Goal: Task Accomplishment & Management: Manage account settings

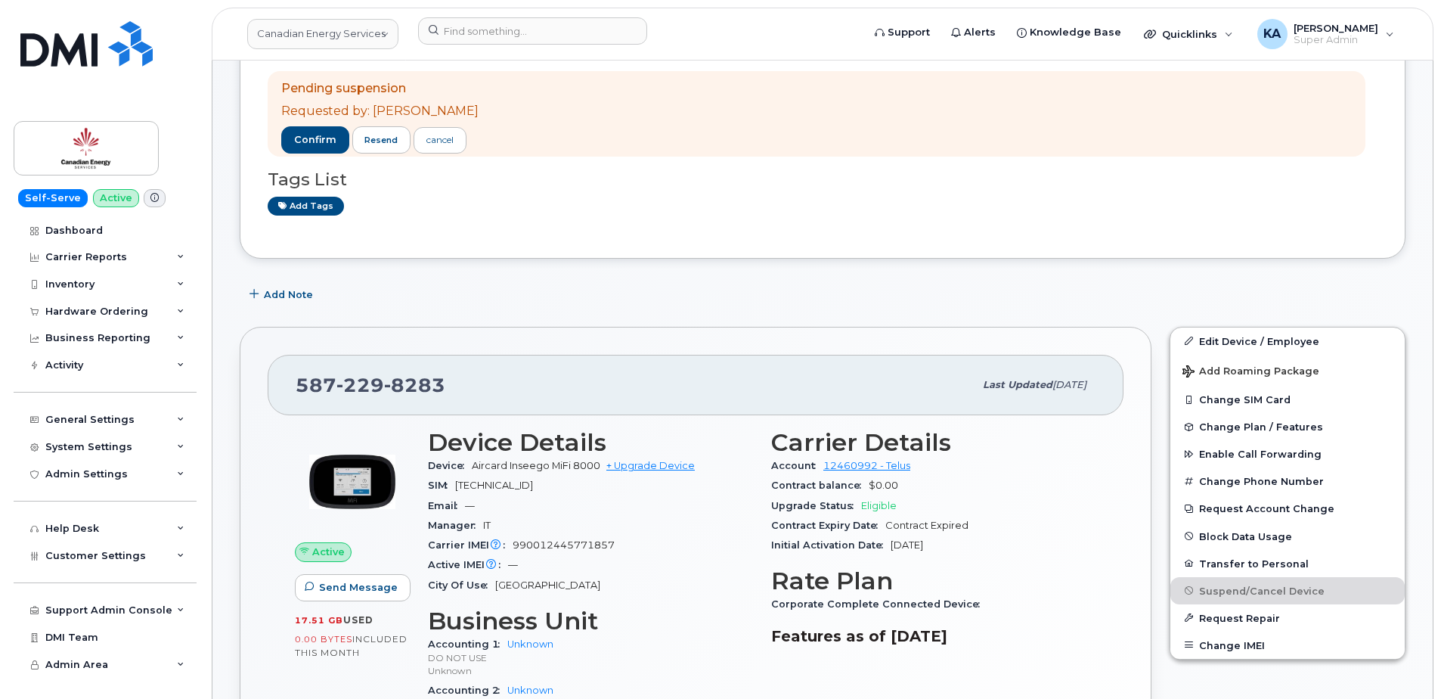
scroll to position [151, 0]
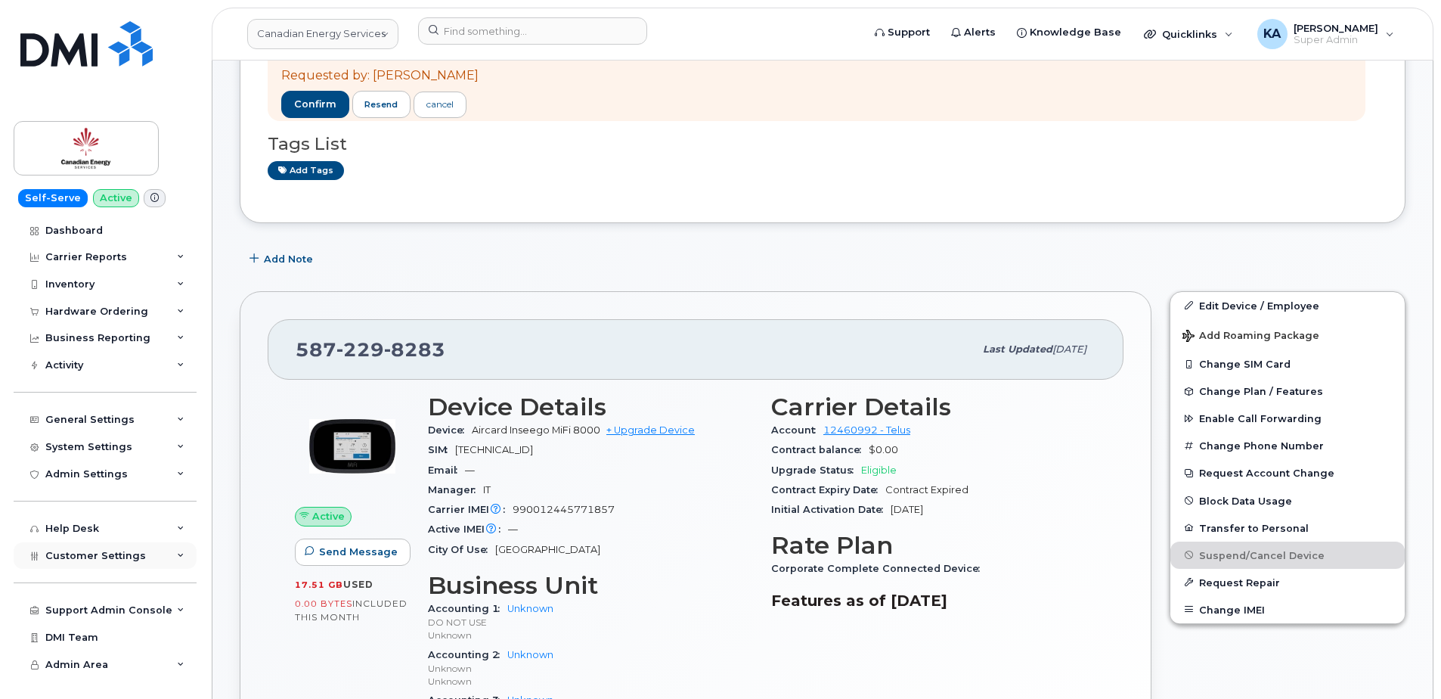
click at [113, 554] on span "Customer Settings" at bounding box center [95, 555] width 101 height 11
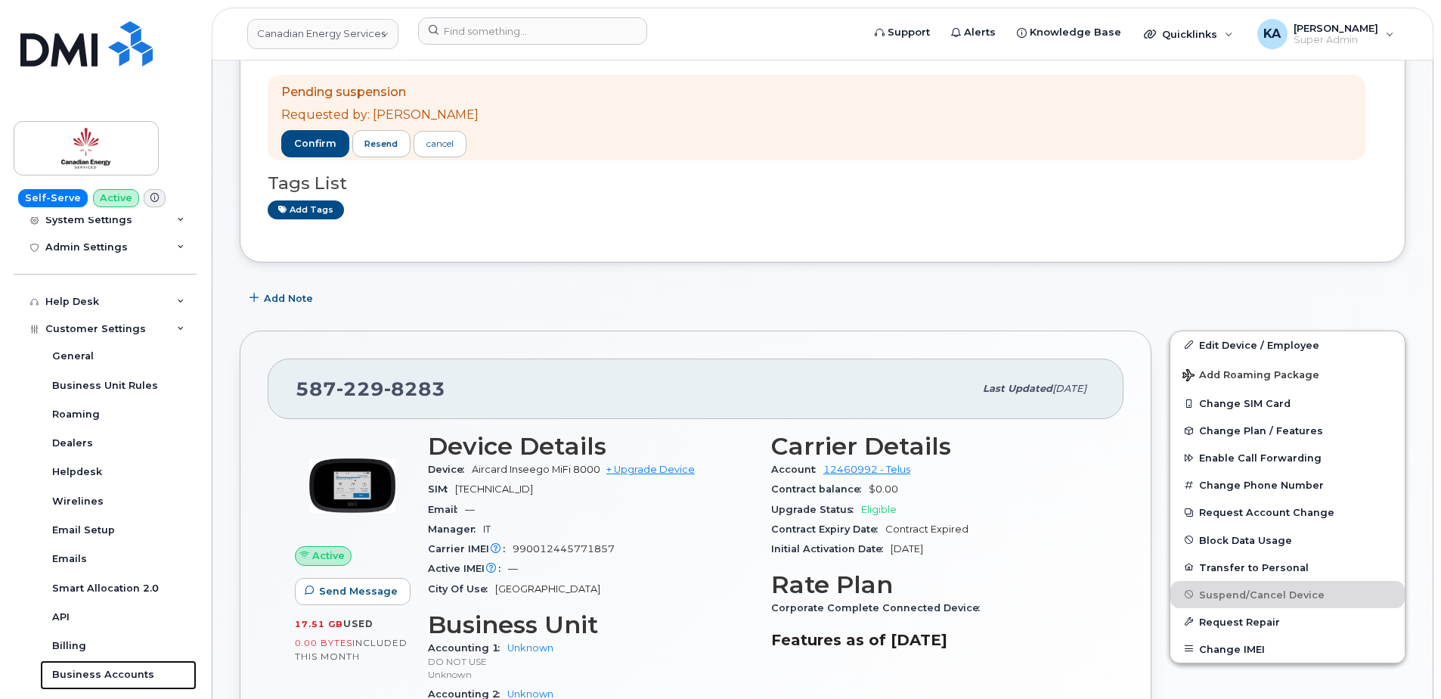
scroll to position [76, 0]
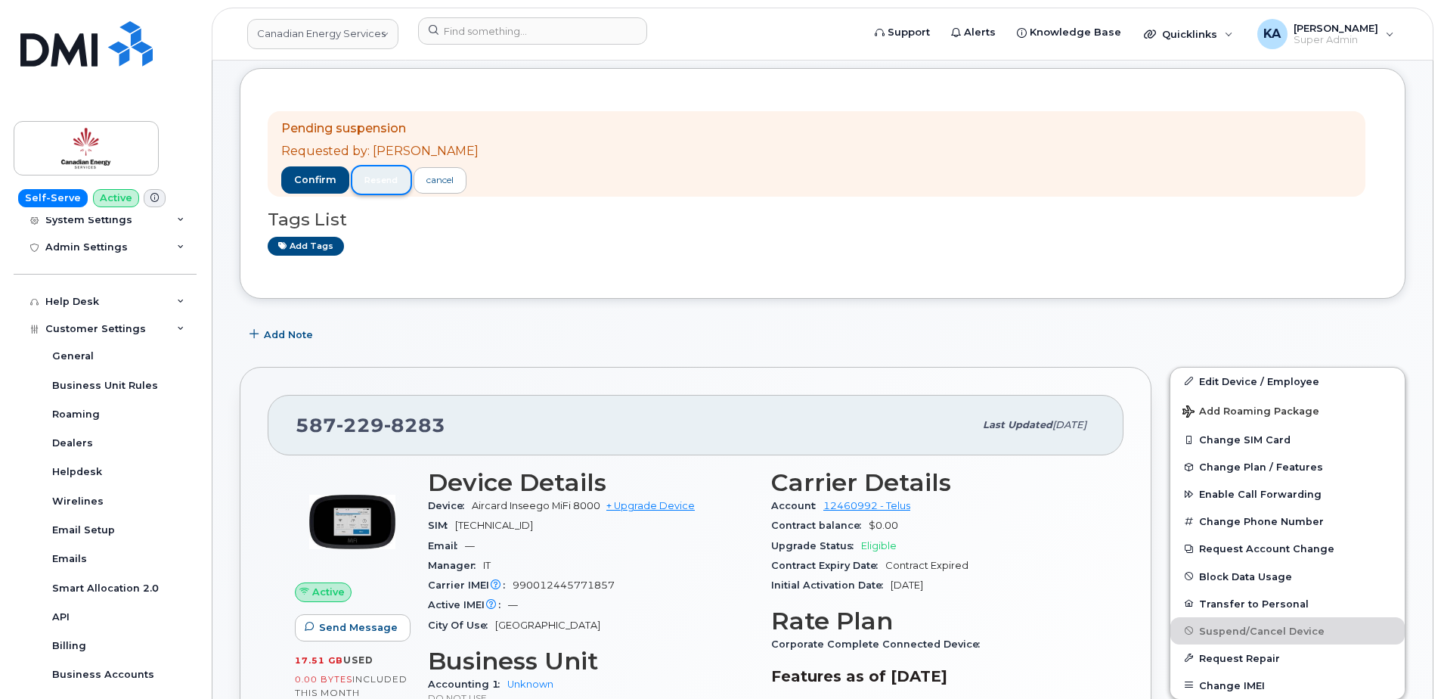
click at [379, 187] on button "resend" at bounding box center [381, 179] width 59 height 27
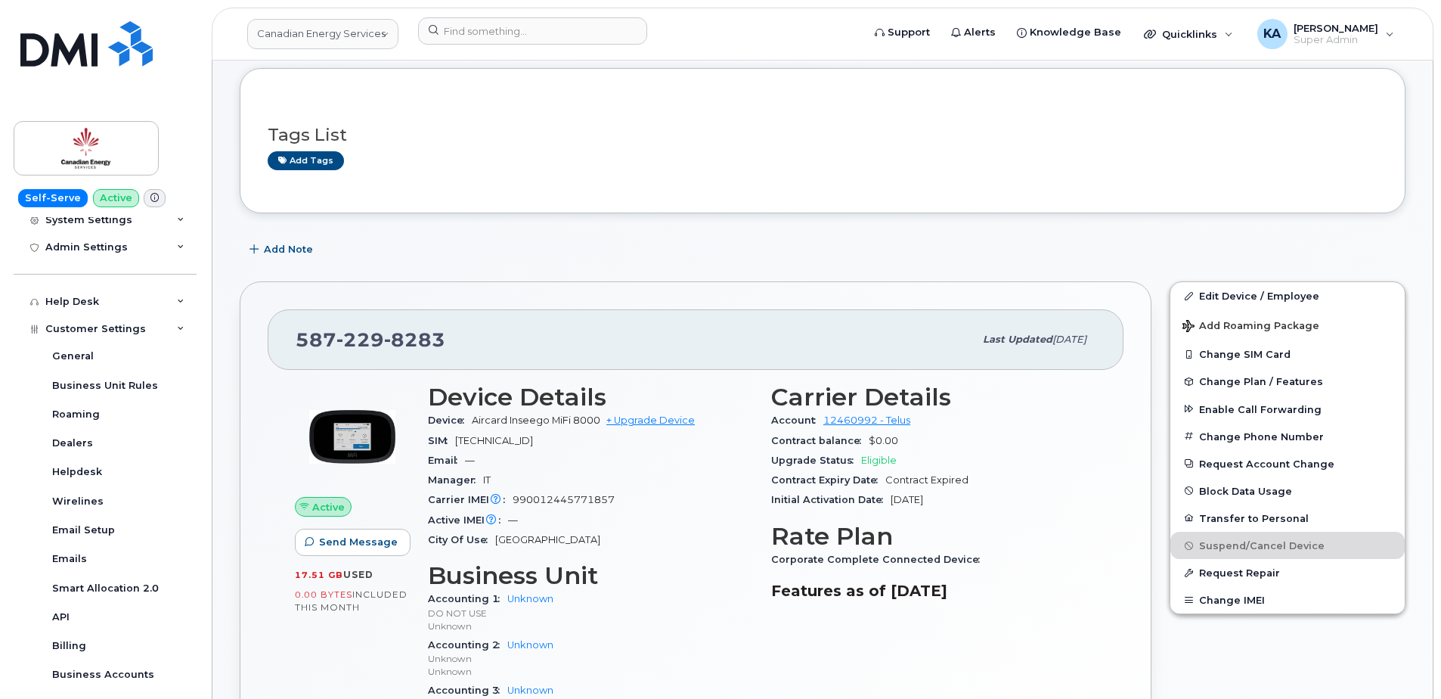
drag, startPoint x: 296, startPoint y: 340, endPoint x: 1022, endPoint y: 628, distance: 780.4
click at [1022, 628] on div "[PHONE_NUMBER] Last updated [DATE] Active Send Message 17.51 GB  used 0.00 Byte…" at bounding box center [696, 558] width 912 height 554
drag, startPoint x: 1020, startPoint y: 625, endPoint x: 955, endPoint y: 594, distance: 72.0
copy div "[PHONE_NUMBER] Last updated [DATE] Active Send Message 17.51 GB  used 0.00 Byte…"
click at [687, 537] on div "City Of Use [GEOGRAPHIC_DATA]" at bounding box center [590, 540] width 325 height 20
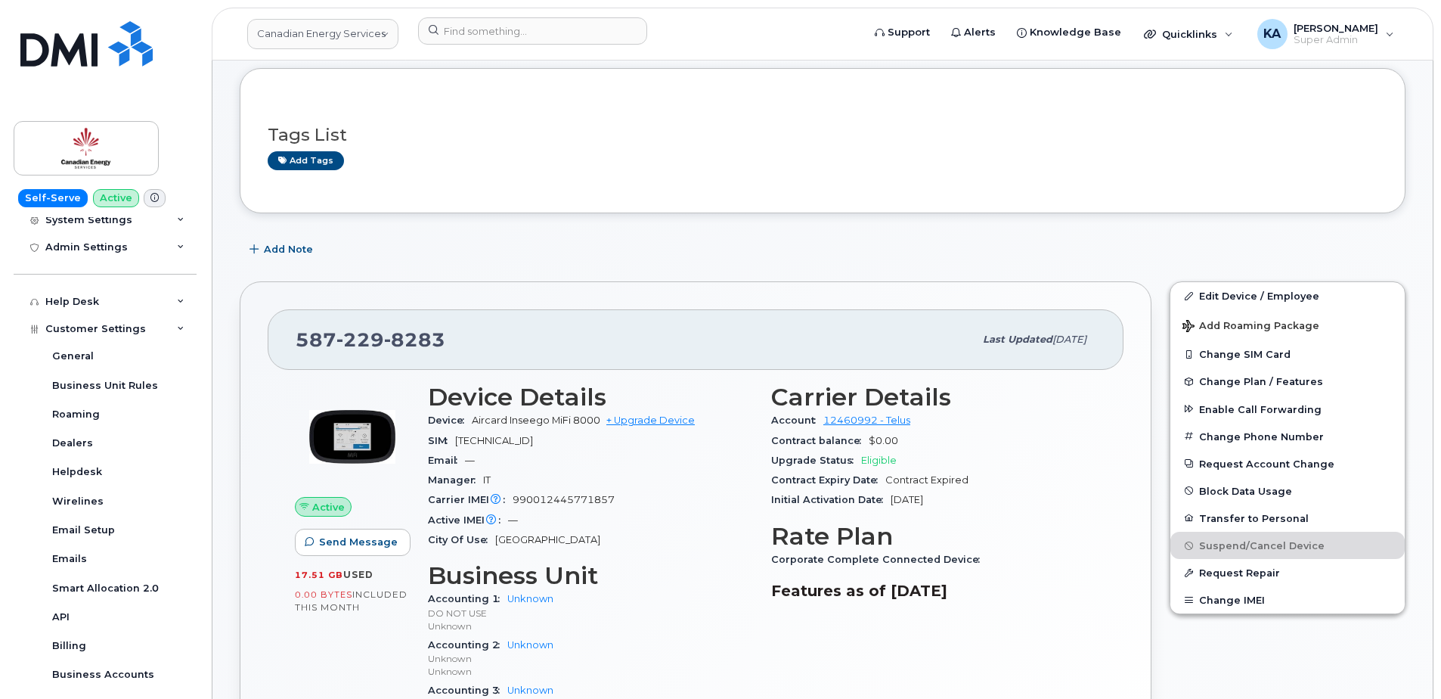
click at [675, 481] on div "Manager IT" at bounding box center [590, 480] width 325 height 20
click at [690, 285] on div "[PHONE_NUMBER] Last updated [DATE] Active Send Message 17.51 GB  used 0.00 Byte…" at bounding box center [696, 558] width 912 height 554
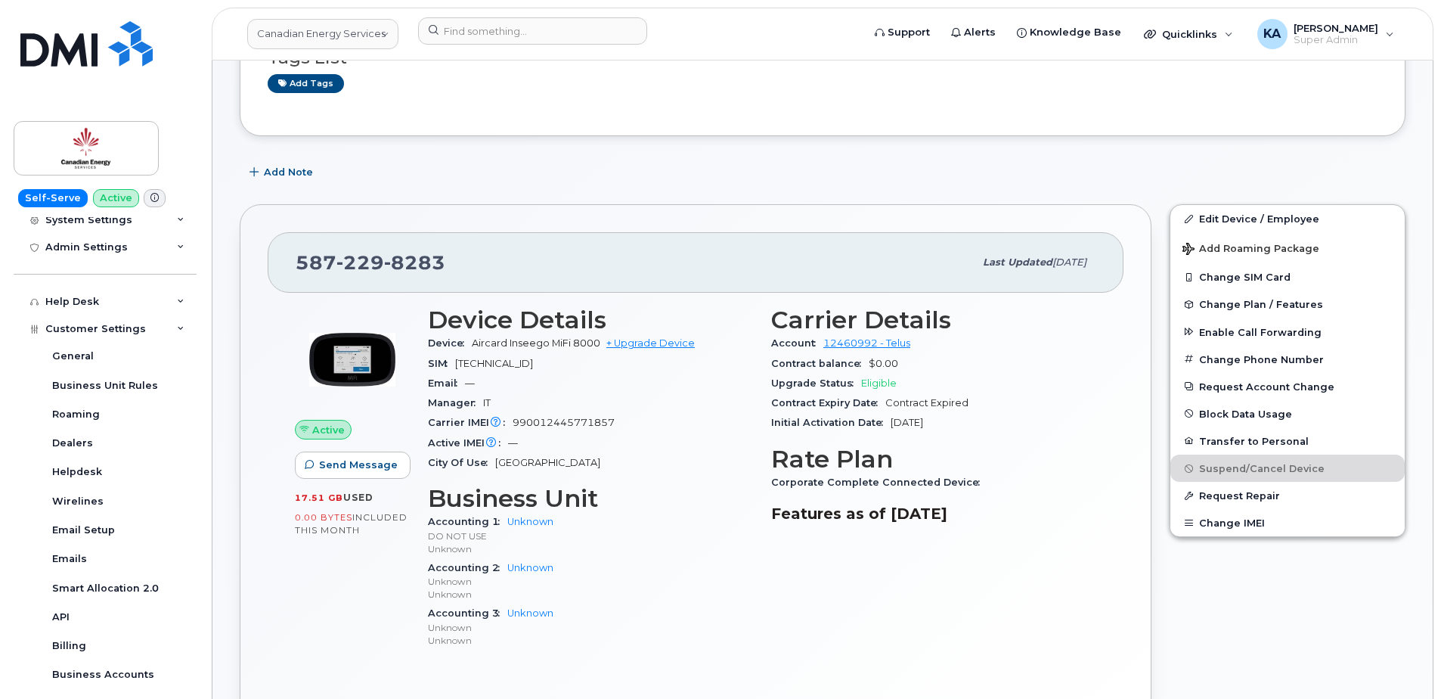
scroll to position [151, 0]
drag, startPoint x: 472, startPoint y: 342, endPoint x: 594, endPoint y: 346, distance: 122.6
click at [597, 346] on div "Device Aircard Inseego MiFi 8000 + Upgrade Device" at bounding box center [590, 345] width 325 height 20
drag, startPoint x: 594, startPoint y: 346, endPoint x: 582, endPoint y: 346, distance: 12.9
copy span "Aircard Inseego MiFi 800"
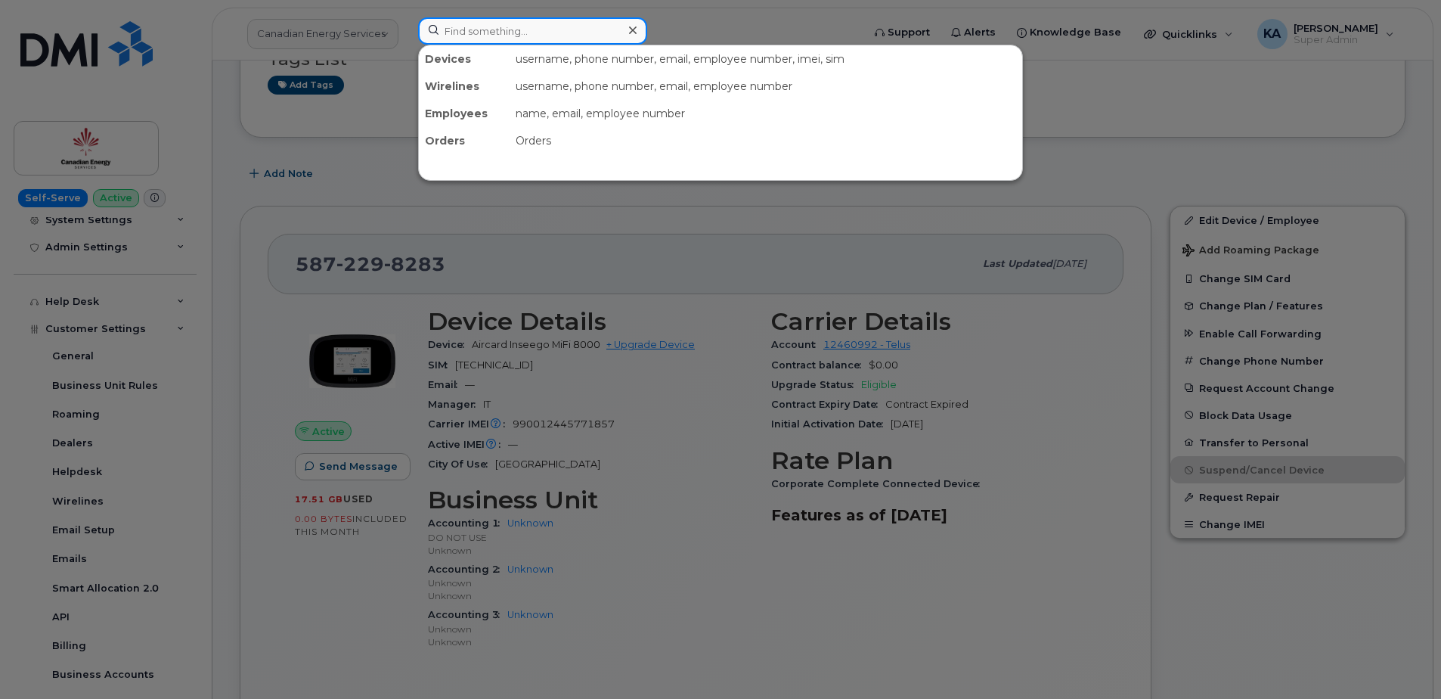
click at [489, 29] on input at bounding box center [532, 30] width 229 height 27
paste input "5068638913"
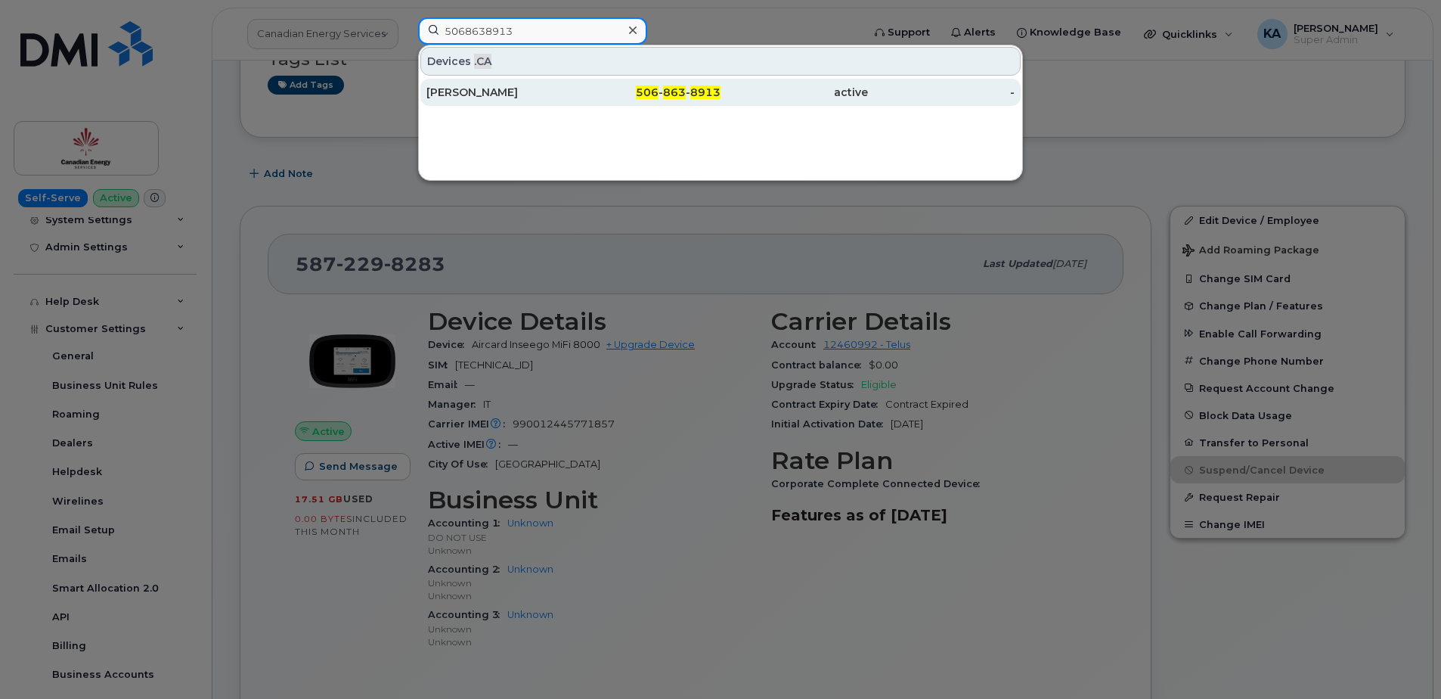
type input "5068638913"
click at [462, 92] on div "[PERSON_NAME]" at bounding box center [500, 92] width 147 height 15
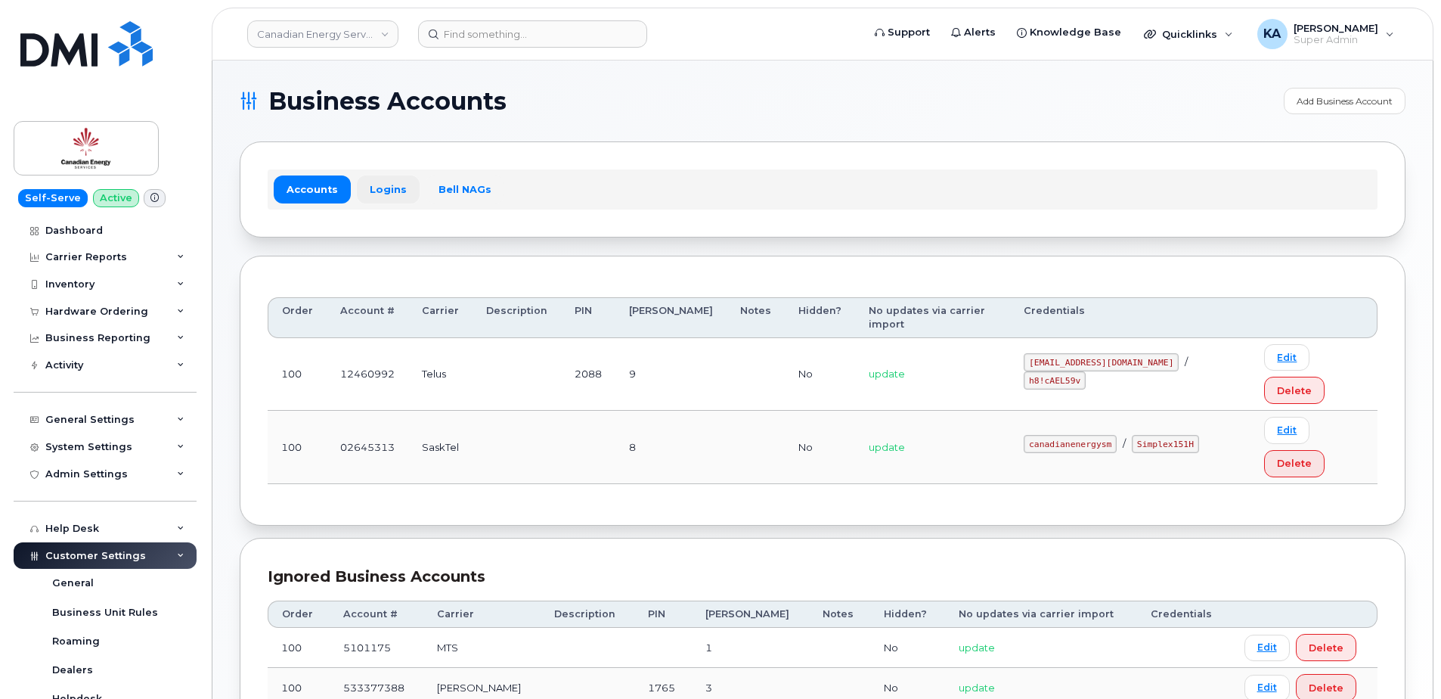
click at [378, 191] on link "Logins" at bounding box center [388, 188] width 63 height 27
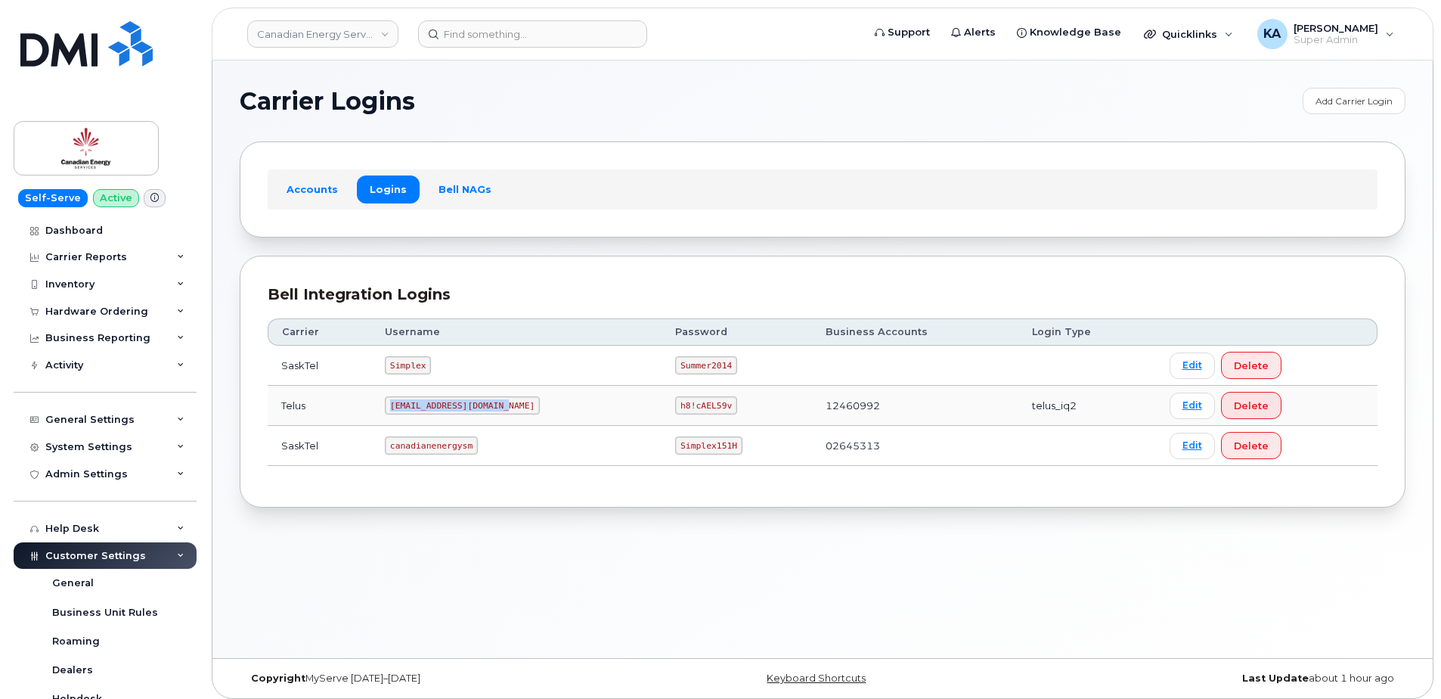
drag, startPoint x: 396, startPoint y: 411, endPoint x: 504, endPoint y: 410, distance: 108.9
click at [504, 411] on code "SimplexTelusIQ@ceslp.ca" at bounding box center [462, 405] width 155 height 18
drag, startPoint x: 504, startPoint y: 410, endPoint x: 497, endPoint y: 408, distance: 7.9
copy code "SimplexTelusIQ@ceslp.ca"
drag, startPoint x: 648, startPoint y: 403, endPoint x: 703, endPoint y: 408, distance: 54.7
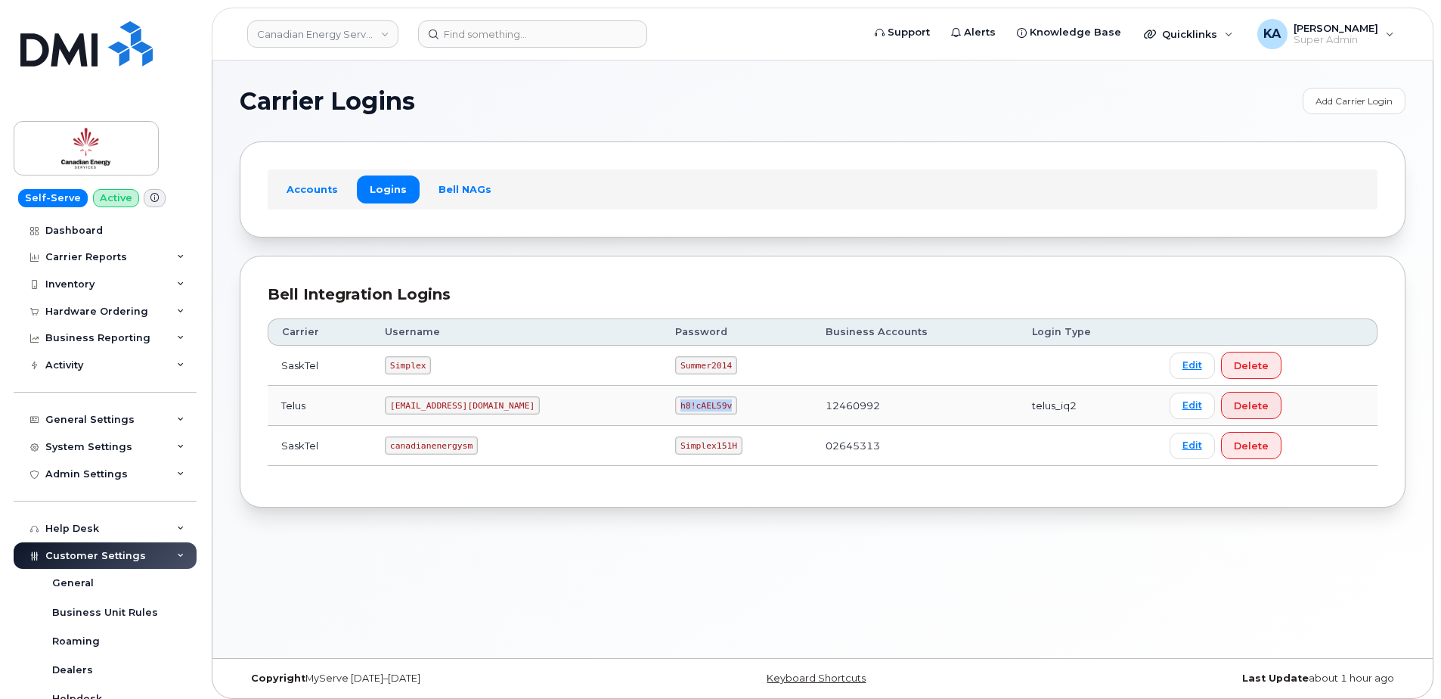
click at [704, 409] on td "h8!cAEL59v" at bounding box center [737, 406] width 150 height 40
drag, startPoint x: 703, startPoint y: 408, endPoint x: 683, endPoint y: 402, distance: 20.8
copy code "h8!cAEL59v"
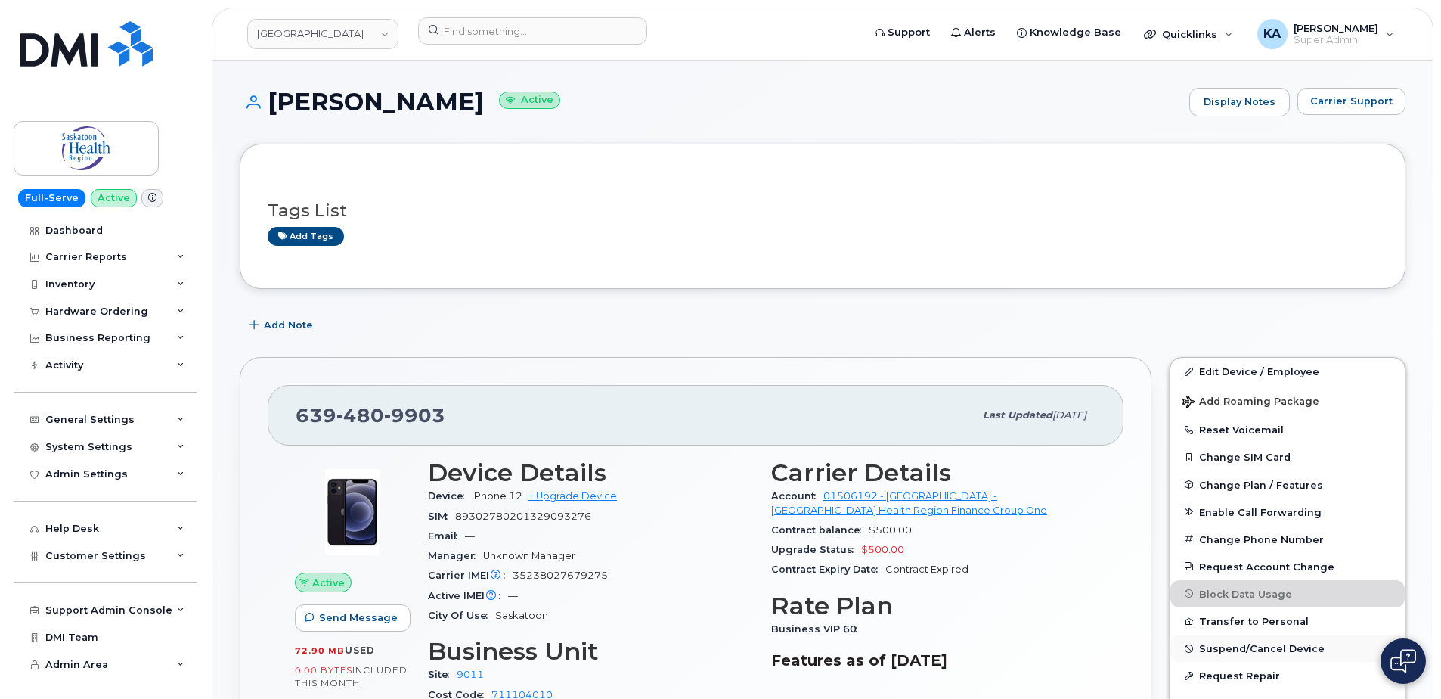
click at [1201, 646] on span "Suspend/Cancel Device" at bounding box center [1262, 648] width 126 height 11
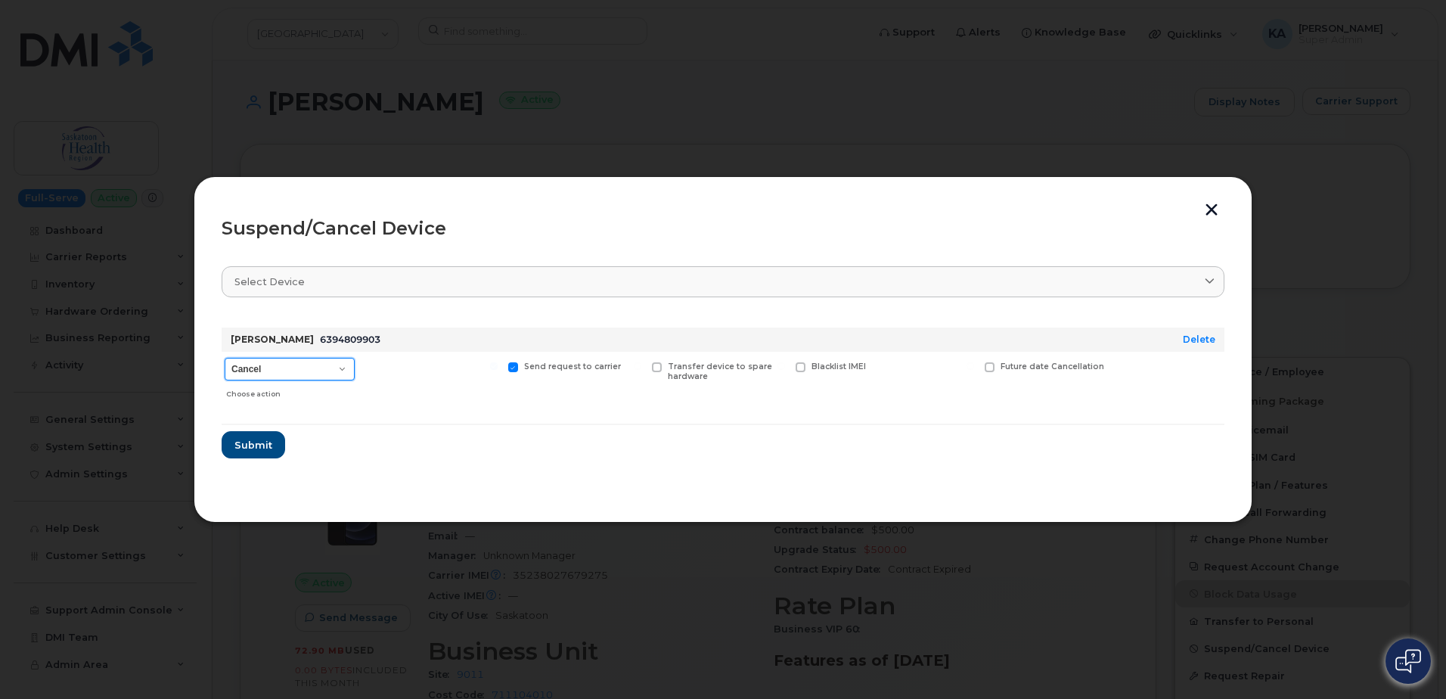
click at [342, 369] on select "Cancel Suspend - Reduced Rate Suspend - Full Rate Suspend - Lost Device/Stolen …" at bounding box center [290, 369] width 130 height 23
click at [225, 358] on select "Cancel Suspend - Reduced Rate Suspend - Full Rate Suspend - Lost Device/Stolen …" at bounding box center [290, 369] width 130 height 23
click at [345, 368] on select "Cancel Suspend - Reduced Rate Suspend - Full Rate Suspend - Lost Device/Stolen …" at bounding box center [290, 369] width 130 height 23
select select "[object Object]"
click at [225, 358] on select "Cancel Suspend - Reduced Rate Suspend - Full Rate Suspend - Lost Device/Stolen …" at bounding box center [290, 369] width 130 height 23
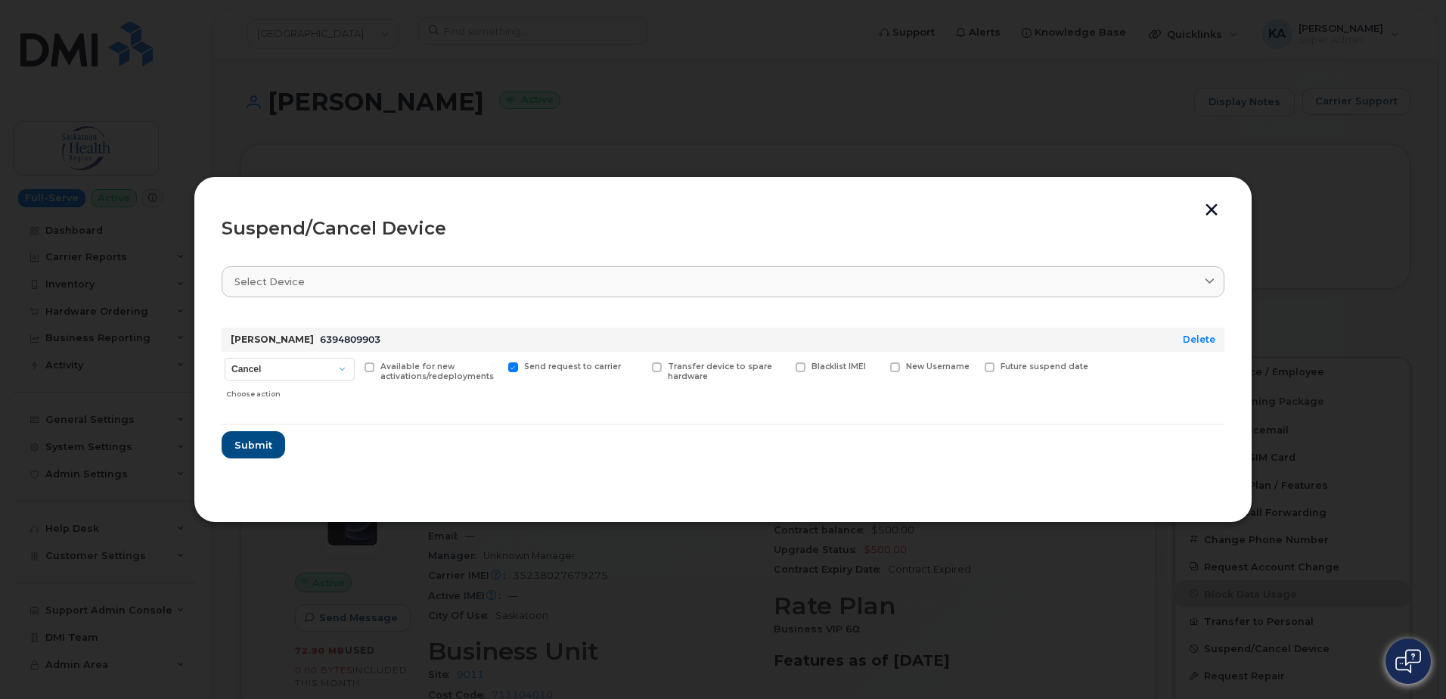
click at [993, 368] on span at bounding box center [990, 367] width 10 height 10
click at [974, 368] on input "Future suspend date" at bounding box center [970, 366] width 8 height 8
checkbox input "true"
click at [1090, 387] on input "date" at bounding box center [1046, 390] width 123 height 27
type input "2025-08-20"
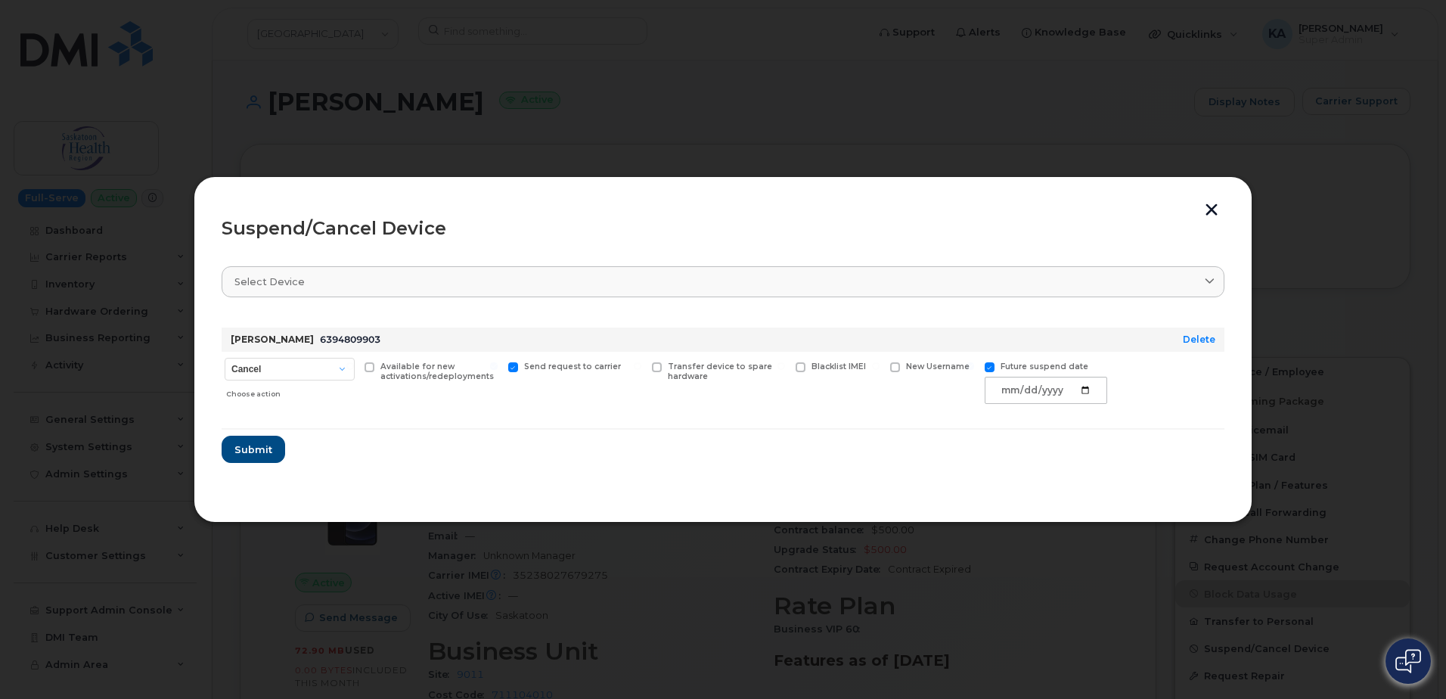
drag, startPoint x: 222, startPoint y: 337, endPoint x: 1128, endPoint y: 412, distance: 909.1
click at [1128, 412] on form "Kelly Tidalgo 6394809903 Delete Cancel Suspend - Reduced Rate Suspend - Full Ra…" at bounding box center [723, 388] width 1003 height 147
copy div
click at [248, 445] on span "Submit" at bounding box center [253, 449] width 38 height 14
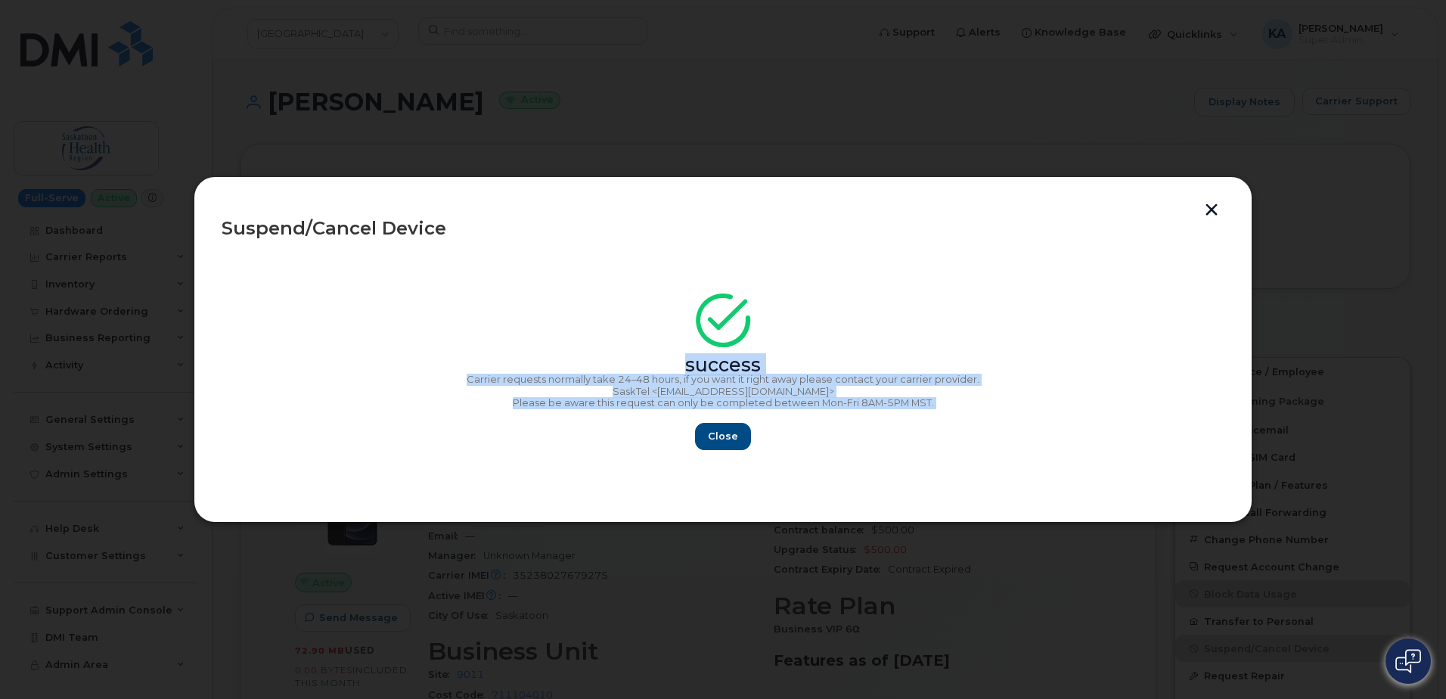
drag, startPoint x: 681, startPoint y: 366, endPoint x: 945, endPoint y: 409, distance: 267.4
click at [945, 409] on div "success Carrier requests normally take 24–48 hours, if you want it right away p…" at bounding box center [723, 375] width 1003 height 147
drag, startPoint x: 944, startPoint y: 409, endPoint x: 901, endPoint y: 401, distance: 43.9
copy div "success Carrier requests normally take 24–48 hours, if you want it right away p…"
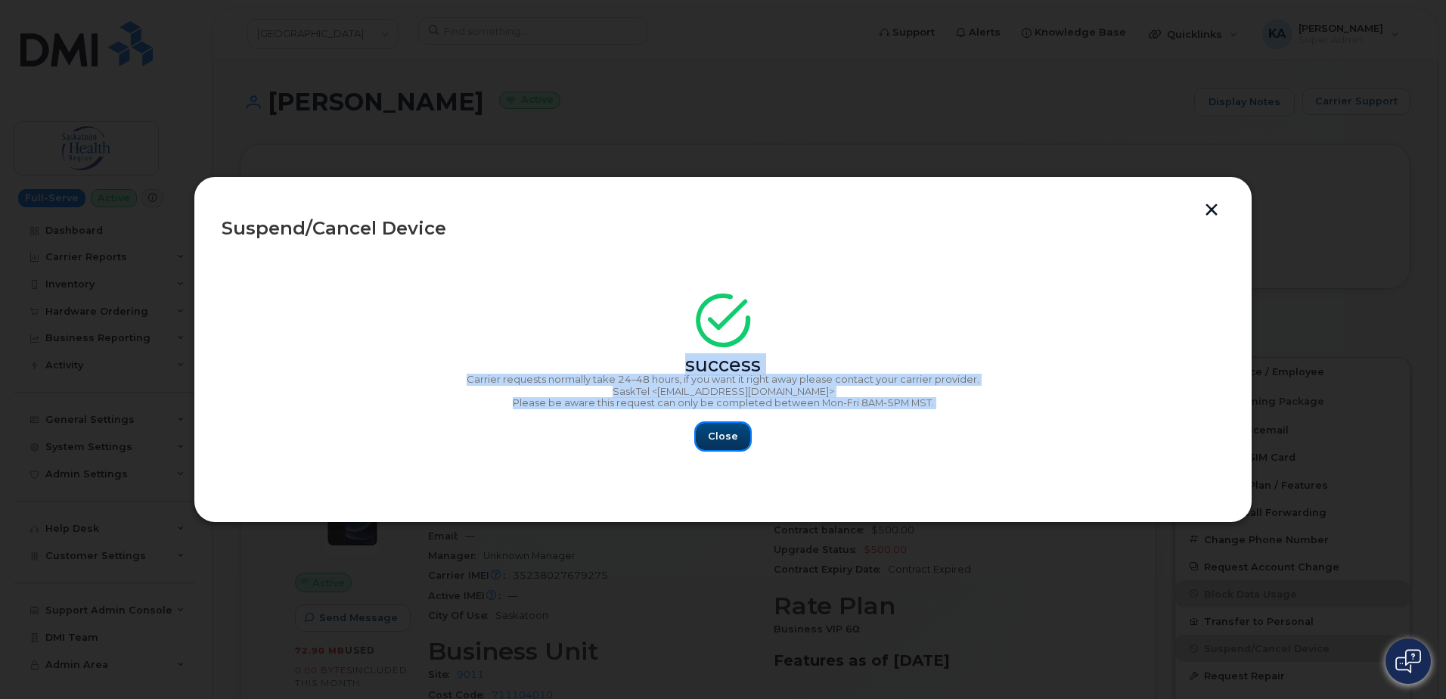
click at [717, 435] on span "Close" at bounding box center [723, 436] width 30 height 14
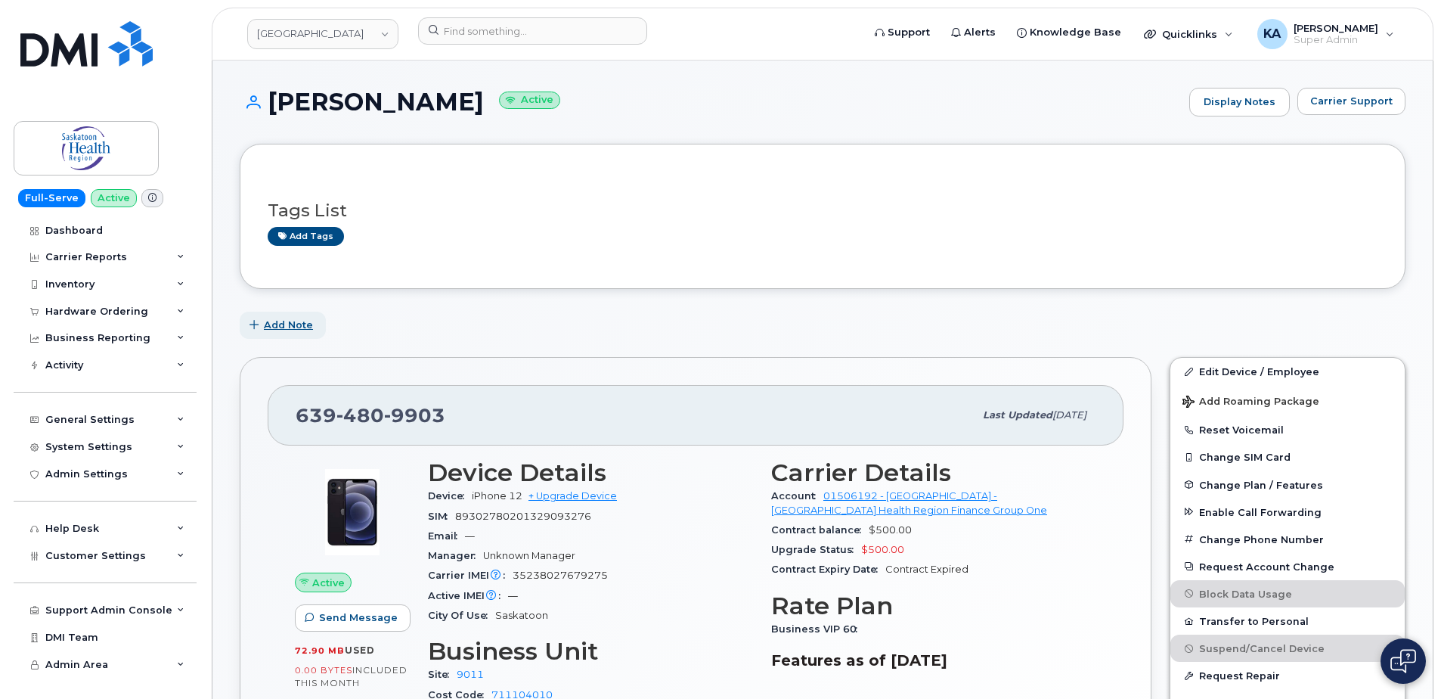
click at [283, 325] on span "Add Note" at bounding box center [288, 325] width 49 height 14
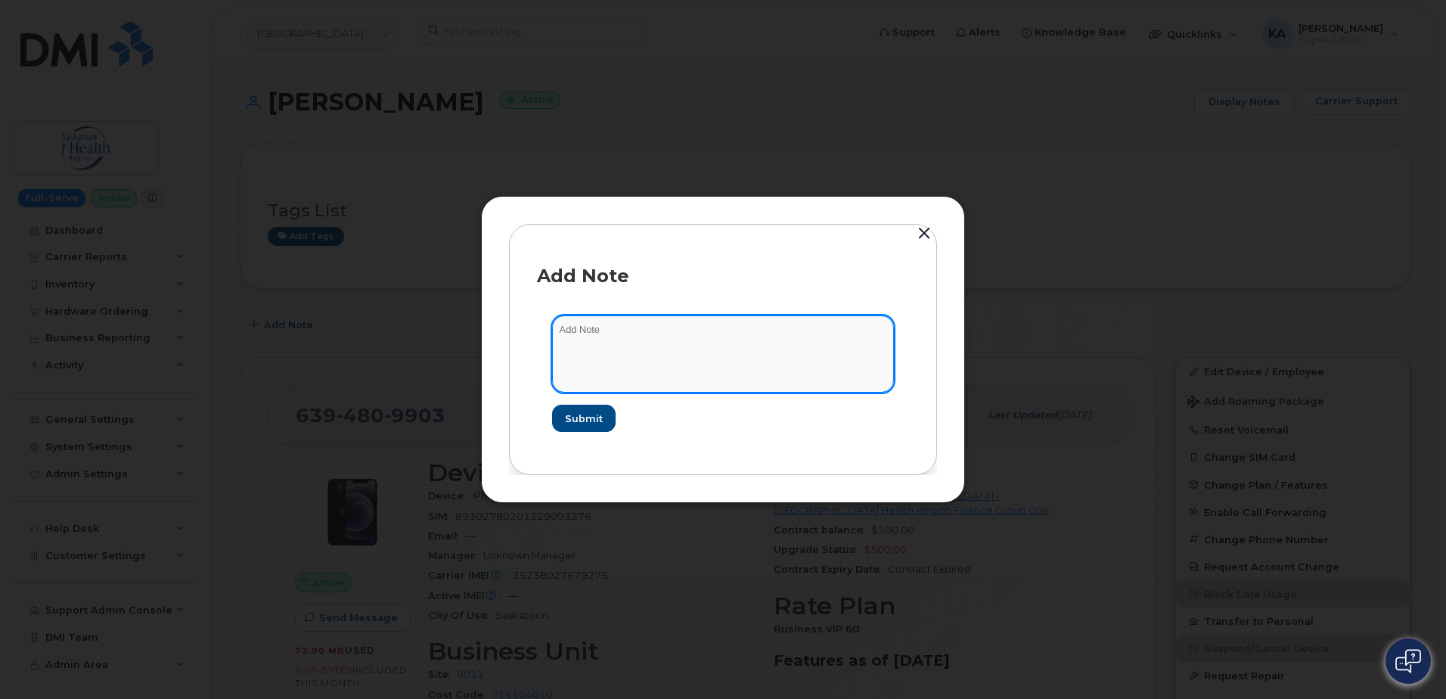
click at [574, 329] on textarea at bounding box center [723, 353] width 342 height 77
type textarea "Request has been sent for suspension starting 8-20-25"
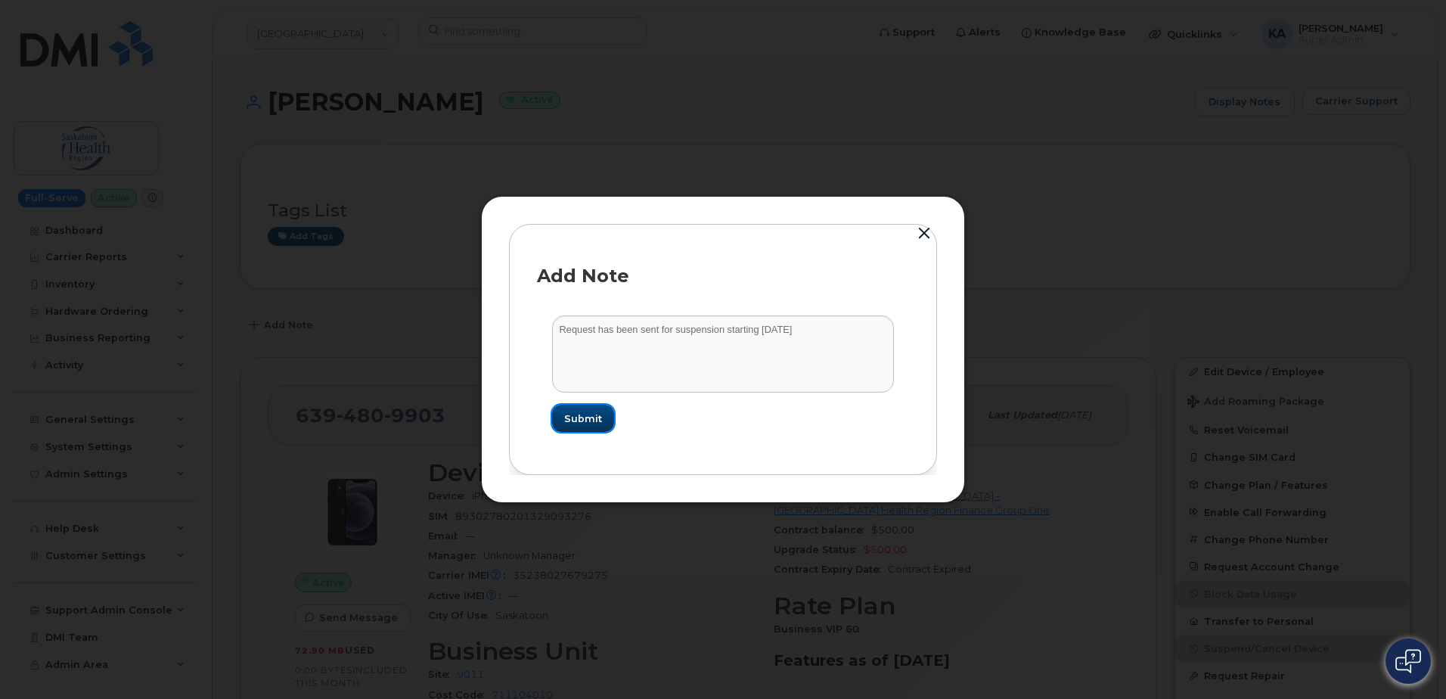
click at [584, 413] on span "Submit" at bounding box center [583, 418] width 38 height 14
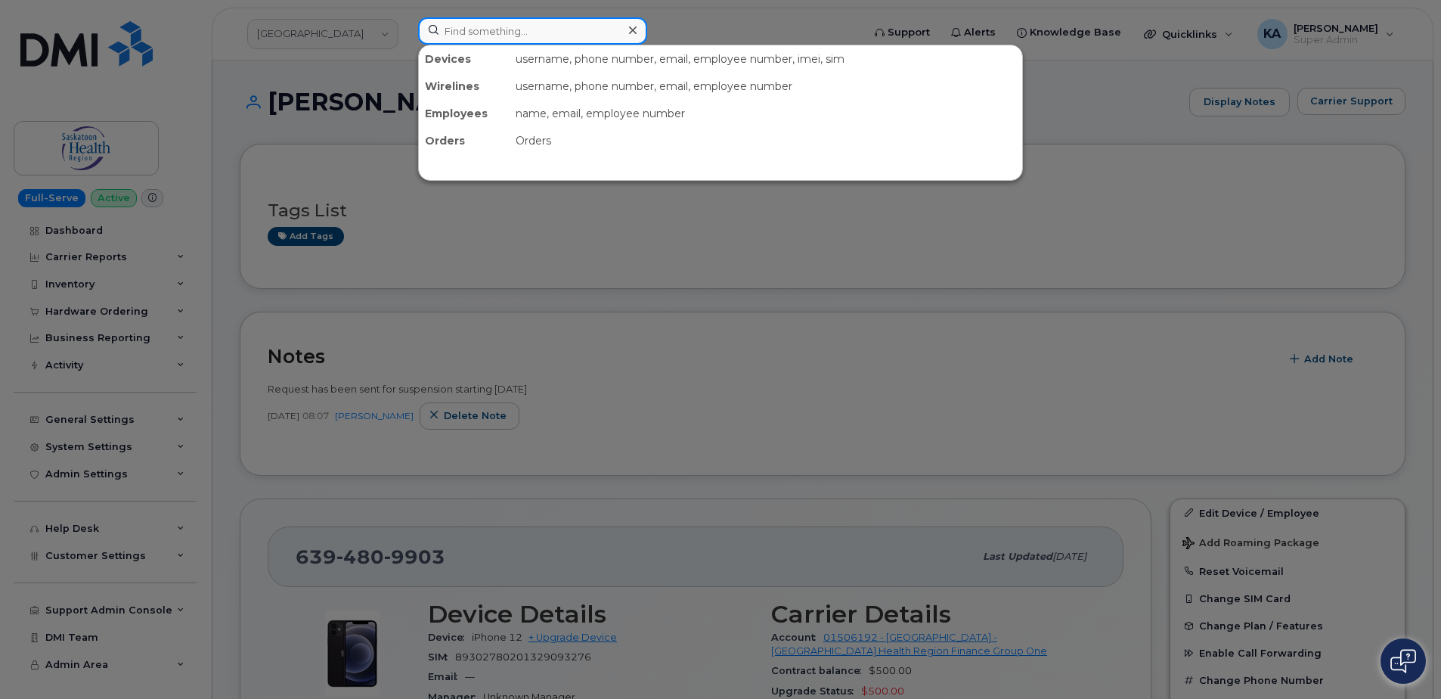
click at [468, 28] on input at bounding box center [532, 30] width 229 height 27
paste input "5193312868"
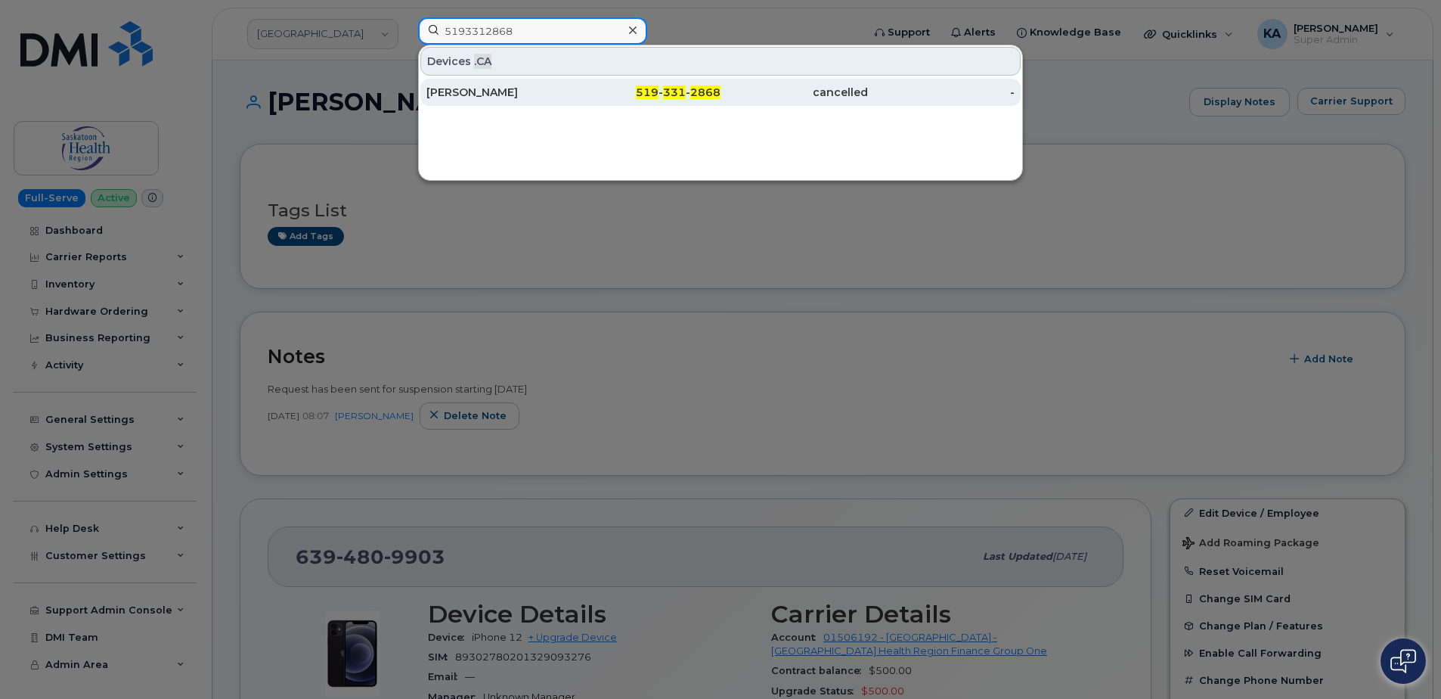
type input "5193312868"
click at [462, 92] on div "Brian Patterson" at bounding box center [500, 92] width 147 height 15
